Goal: Information Seeking & Learning: Check status

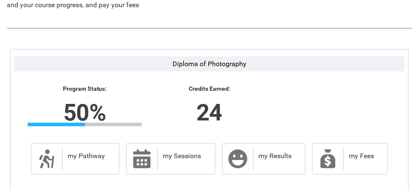
scroll to position [207, 0]
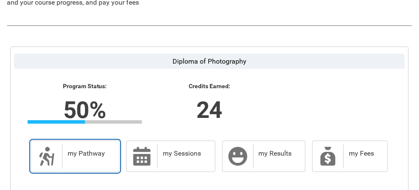
click at [73, 148] on div "my Pathway" at bounding box center [89, 157] width 54 height 24
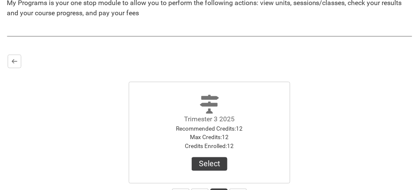
scroll to position [196, 0]
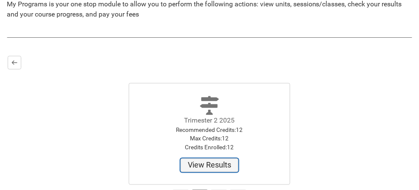
click at [232, 169] on button "View Results" at bounding box center [210, 166] width 58 height 14
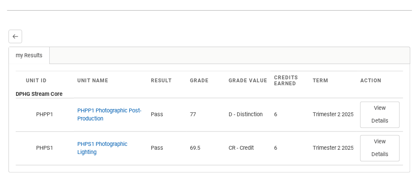
scroll to position [229, 0]
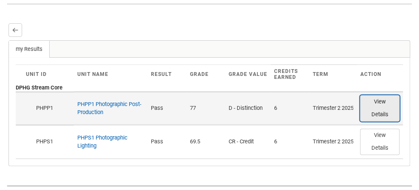
click at [380, 113] on button "View Details" at bounding box center [380, 109] width 40 height 26
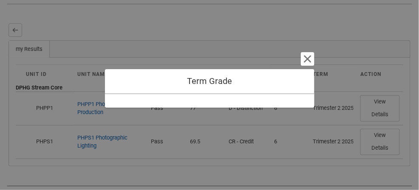
click at [362, 119] on div "Term Grade Cancel and close" at bounding box center [209, 95] width 419 height 190
click at [362, 118] on div "Term Grade Cancel and close" at bounding box center [209, 95] width 419 height 190
click at [312, 66] on button "Cancel and close" at bounding box center [308, 59] width 14 height 14
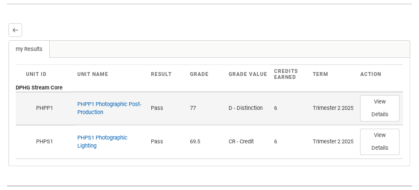
click at [34, 111] on div "Show Options" at bounding box center [30, 109] width 9 height 9
click at [82, 105] on link "PHPP1 Photographic Post-Production" at bounding box center [109, 109] width 64 height 15
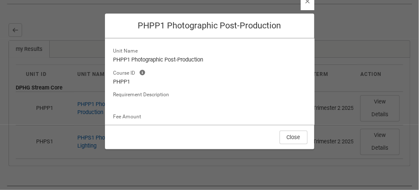
click at [55, 85] on section "Close PHPP1 Photographic Post-Production Unit Name PHPP1 Photographic Post-Prod…" at bounding box center [209, 88] width 419 height 190
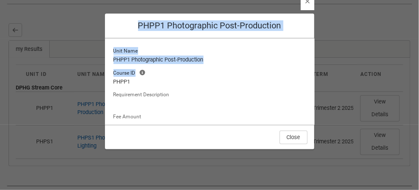
click at [42, 73] on section "Close PHPP1 Photographic Post-Production Unit Name PHPP1 Photographic Post-Prod…" at bounding box center [209, 88] width 419 height 190
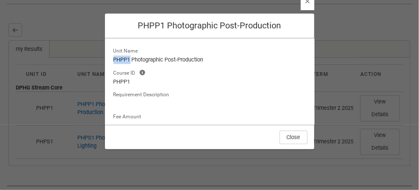
click at [15, 33] on section "Close PHPP1 Photographic Post-Production Unit Name PHPP1 Photographic Post-Prod…" at bounding box center [209, 88] width 419 height 190
click at [14, 32] on section "Close PHPP1 Photographic Post-Production Unit Name PHPP1 Photographic Post-Prod…" at bounding box center [209, 88] width 419 height 190
click at [306, 4] on lightning-primitive-icon "button" at bounding box center [308, 1] width 6 height 6
click at [300, 27] on div at bounding box center [216, 30] width 389 height 14
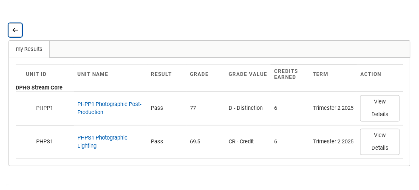
click at [11, 29] on button "Back" at bounding box center [16, 30] width 14 height 14
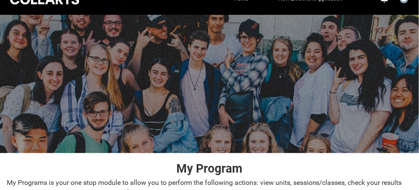
scroll to position [0, 0]
